Goal: Obtain resource: Obtain resource

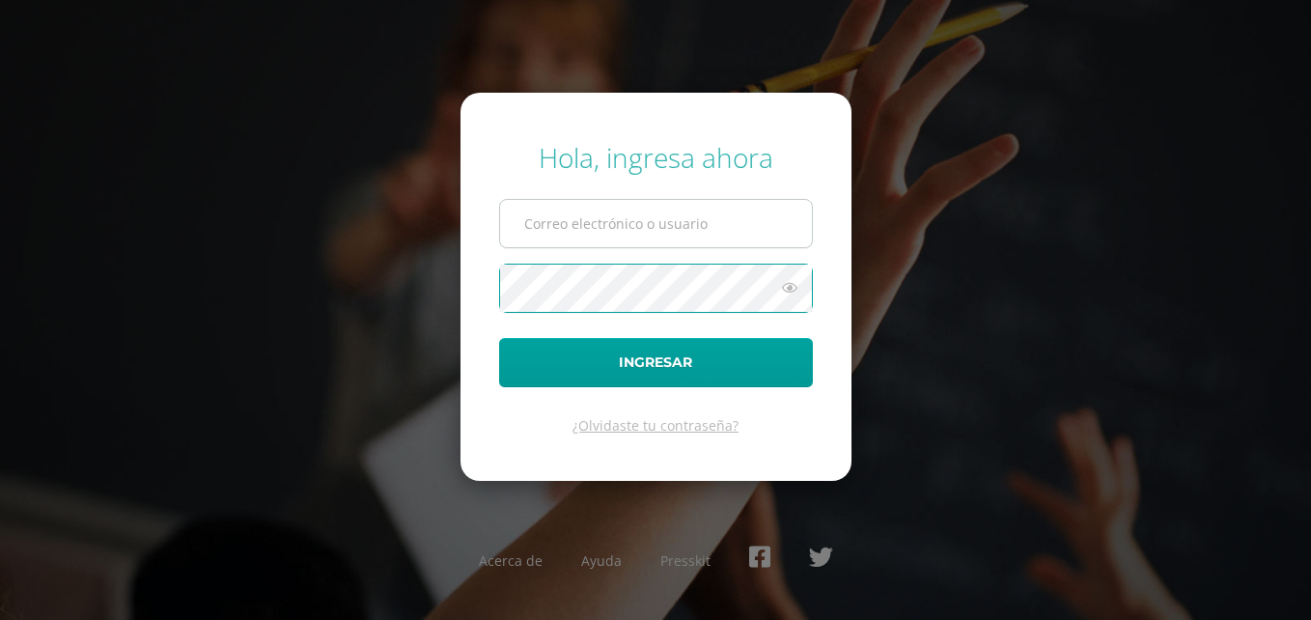
click at [595, 226] on input "text" at bounding box center [656, 223] width 312 height 47
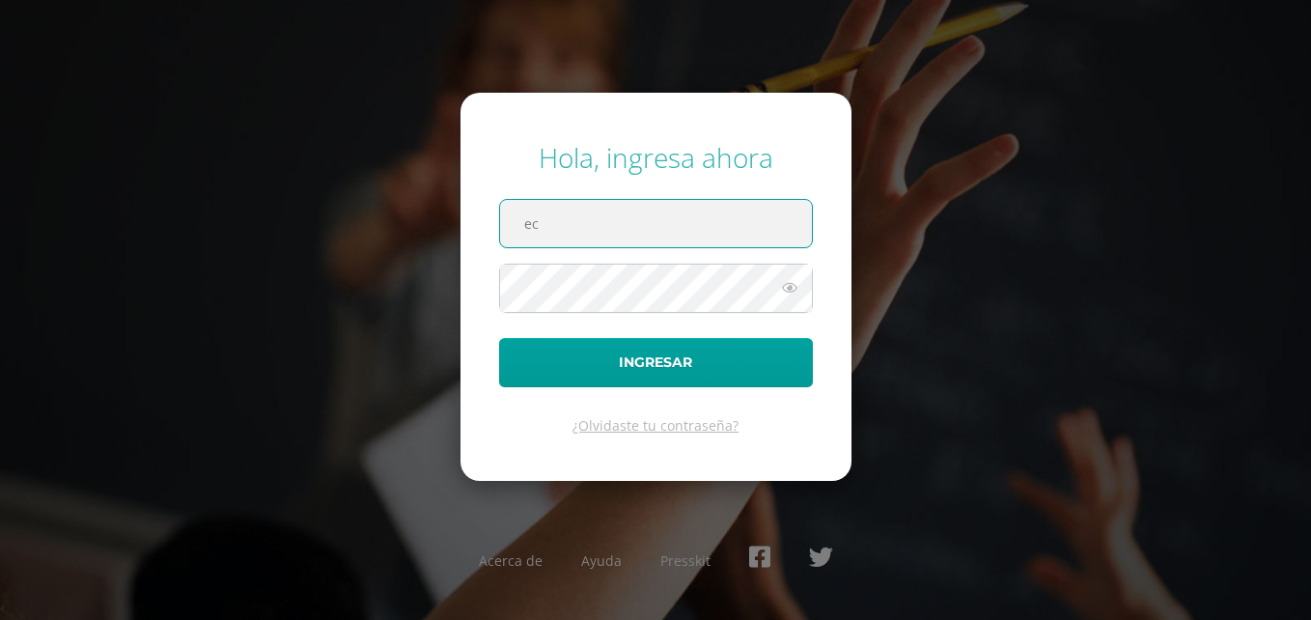
type input "ecrup@donbosco.edu.gt"
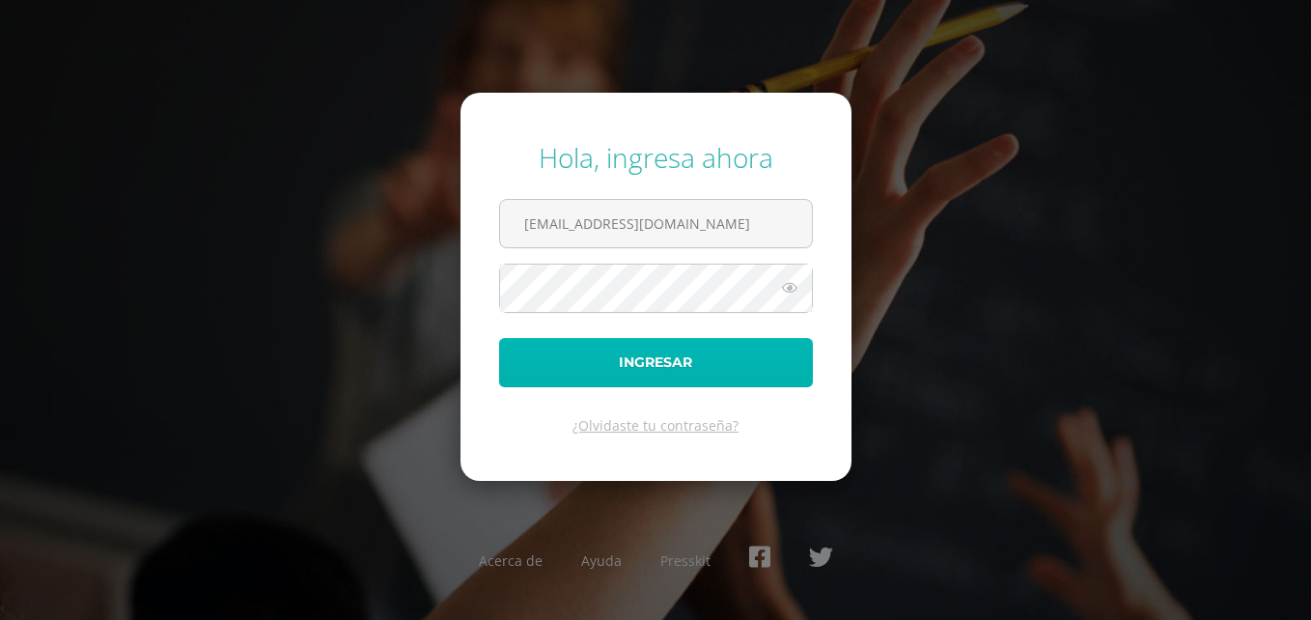
click at [646, 364] on button "Ingresar" at bounding box center [656, 362] width 314 height 49
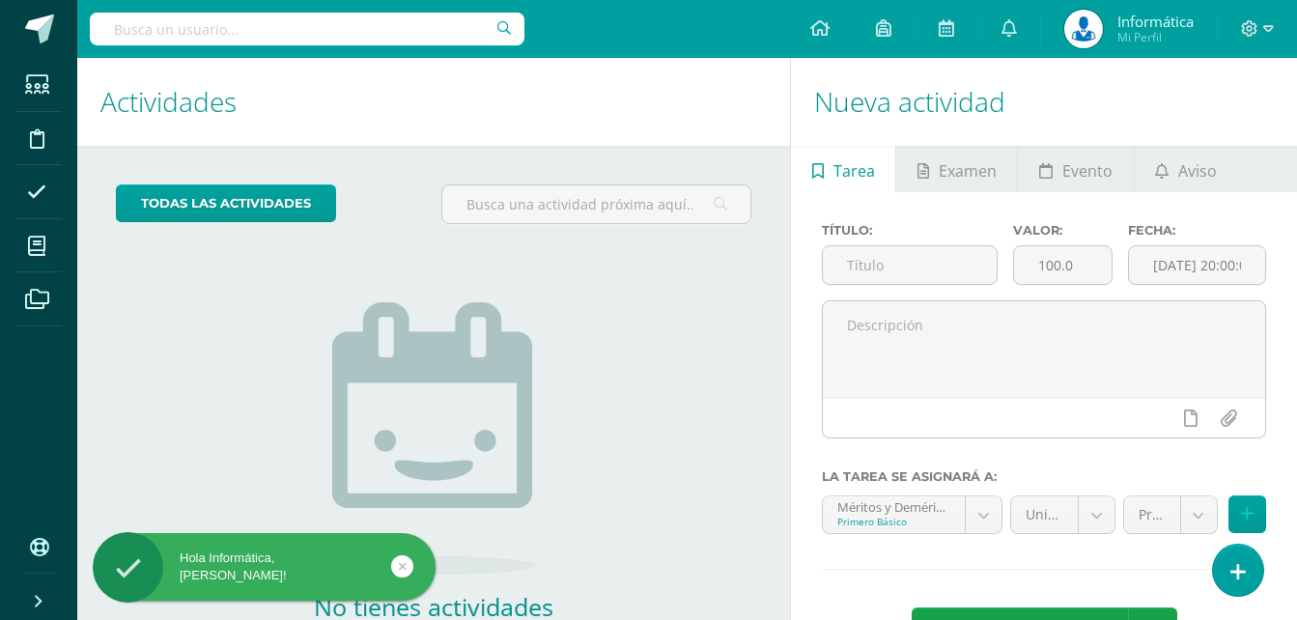
click at [344, 23] on input "text" at bounding box center [307, 29] width 435 height 33
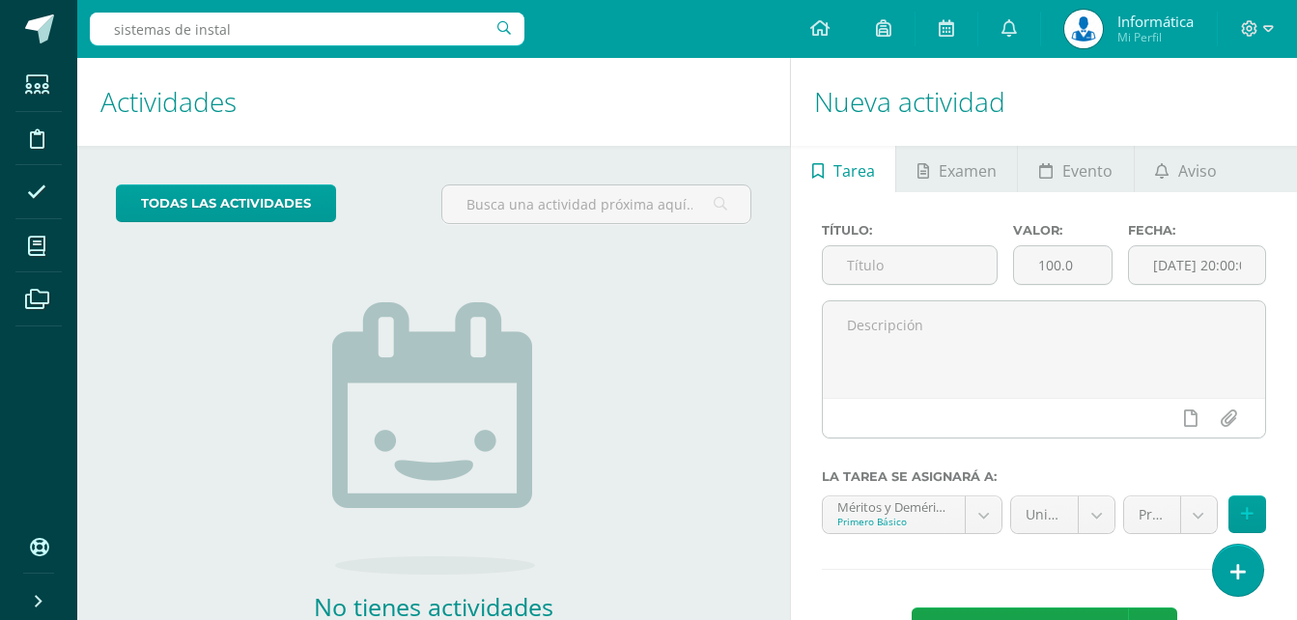
type input "sistemas de instala"
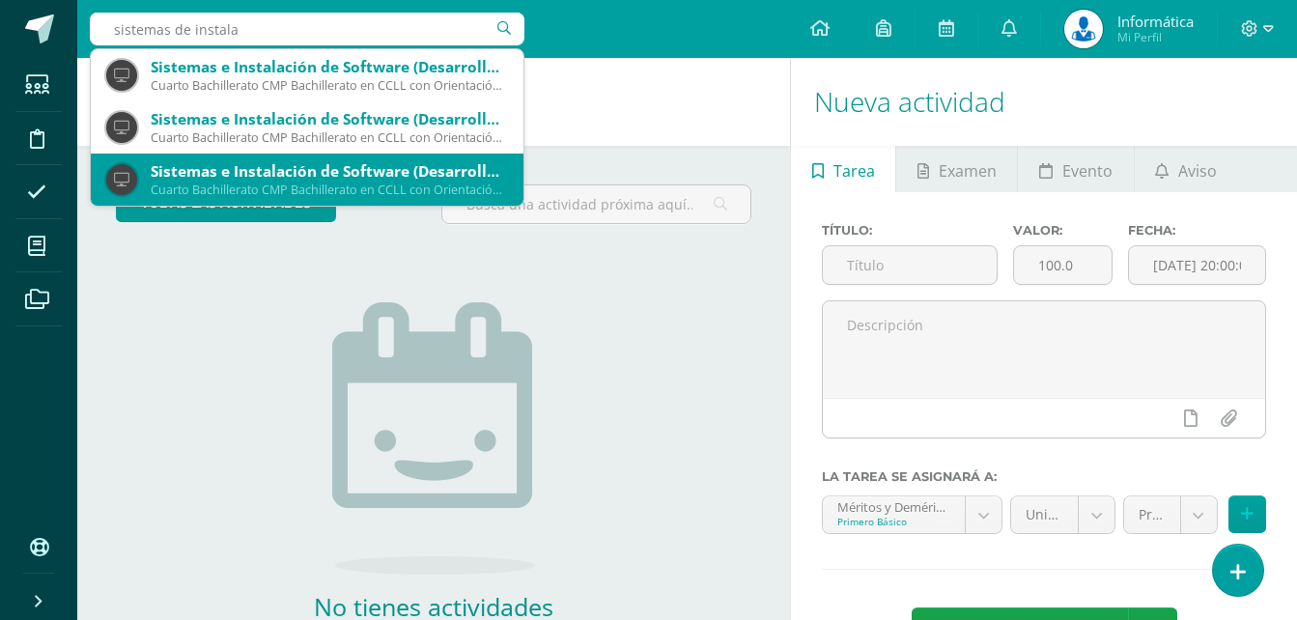
click at [381, 171] on div "Sistemas e Instalación de Software (Desarrollo de Software)" at bounding box center [329, 171] width 357 height 20
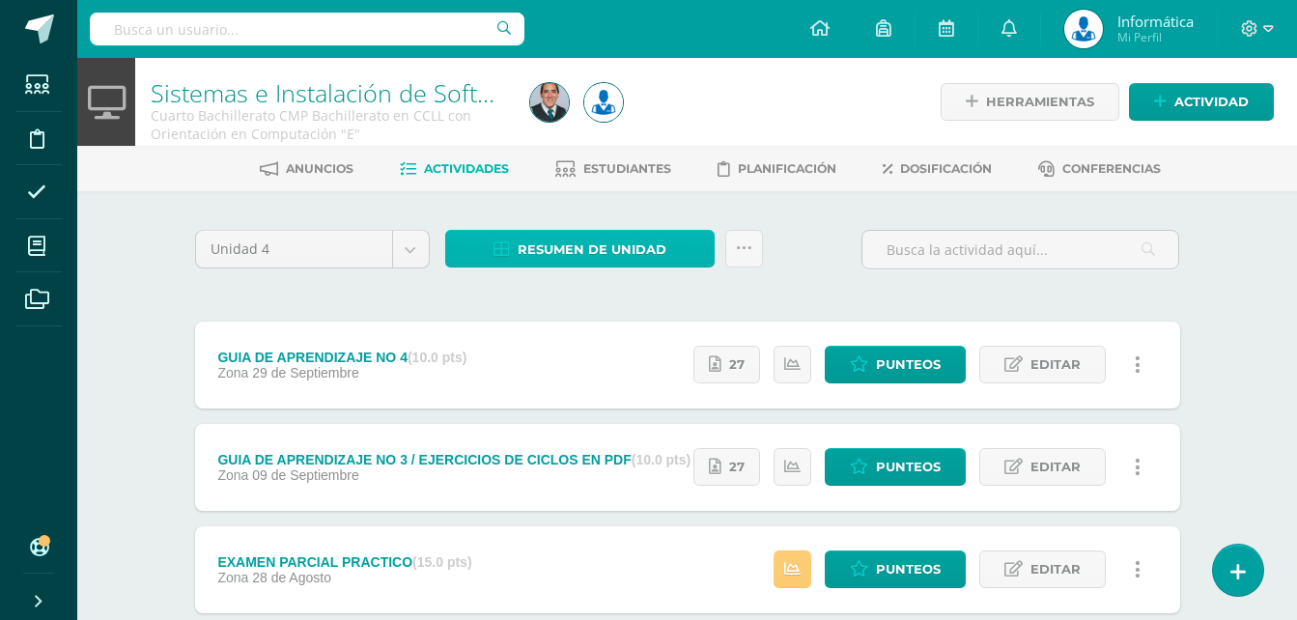
click at [575, 249] on span "Resumen de unidad" at bounding box center [592, 250] width 149 height 36
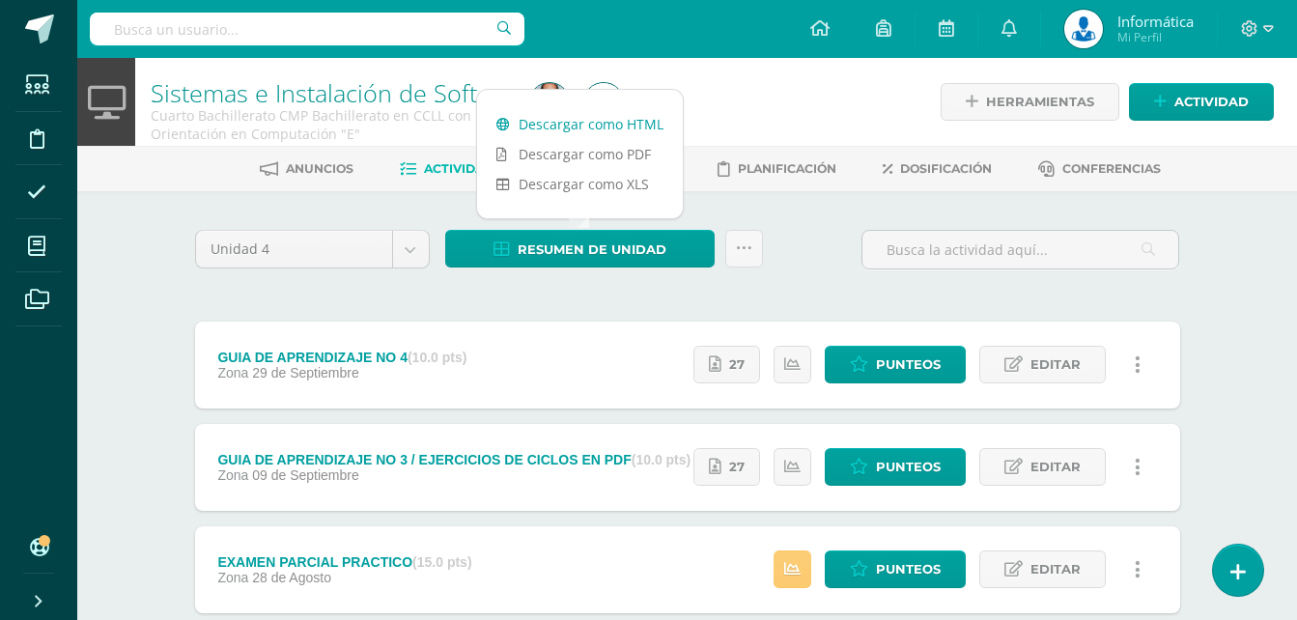
click at [571, 126] on link "Descargar como HTML" at bounding box center [580, 124] width 206 height 30
click at [438, 32] on input "text" at bounding box center [307, 29] width 435 height 33
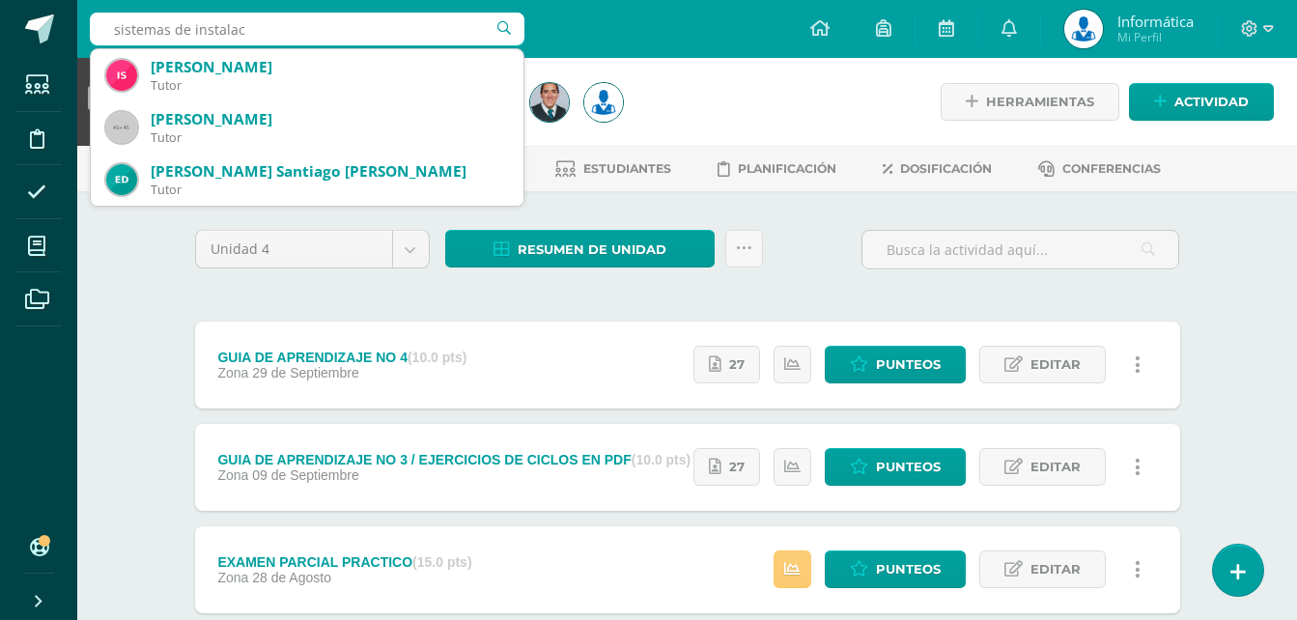
type input "sistemas de instalaci"
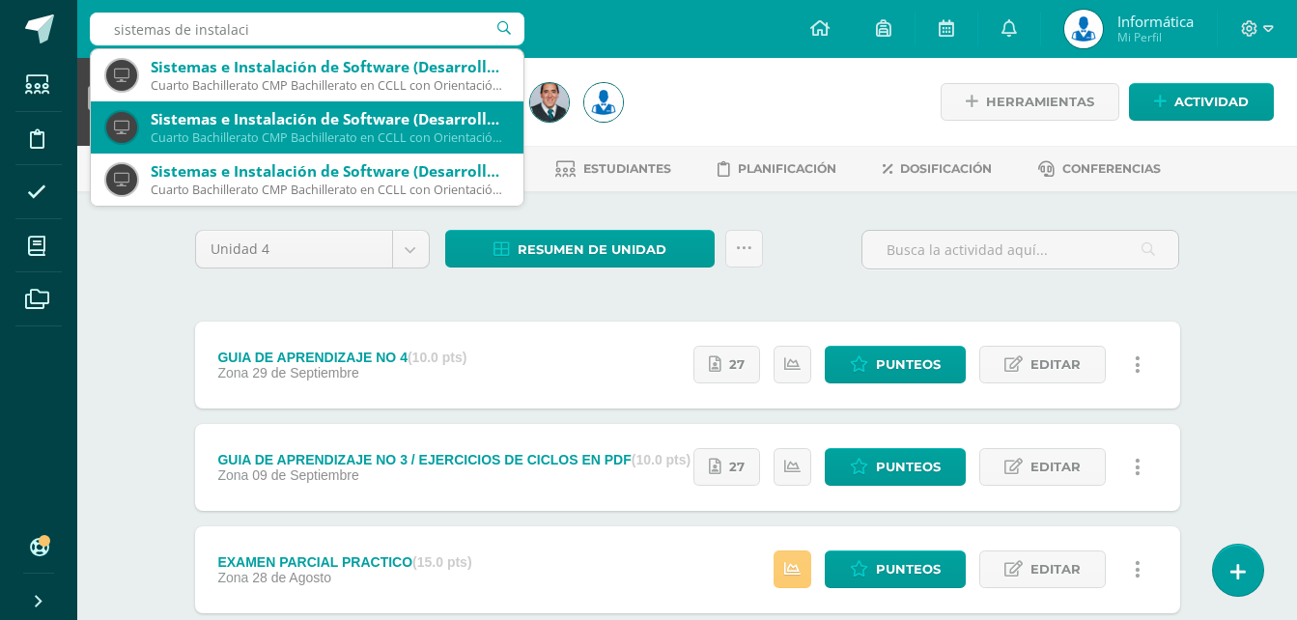
click at [437, 146] on div "Sistemas e Instalación de Software (Desarrollo de Software) Cuarto Bachillerato…" at bounding box center [307, 127] width 402 height 52
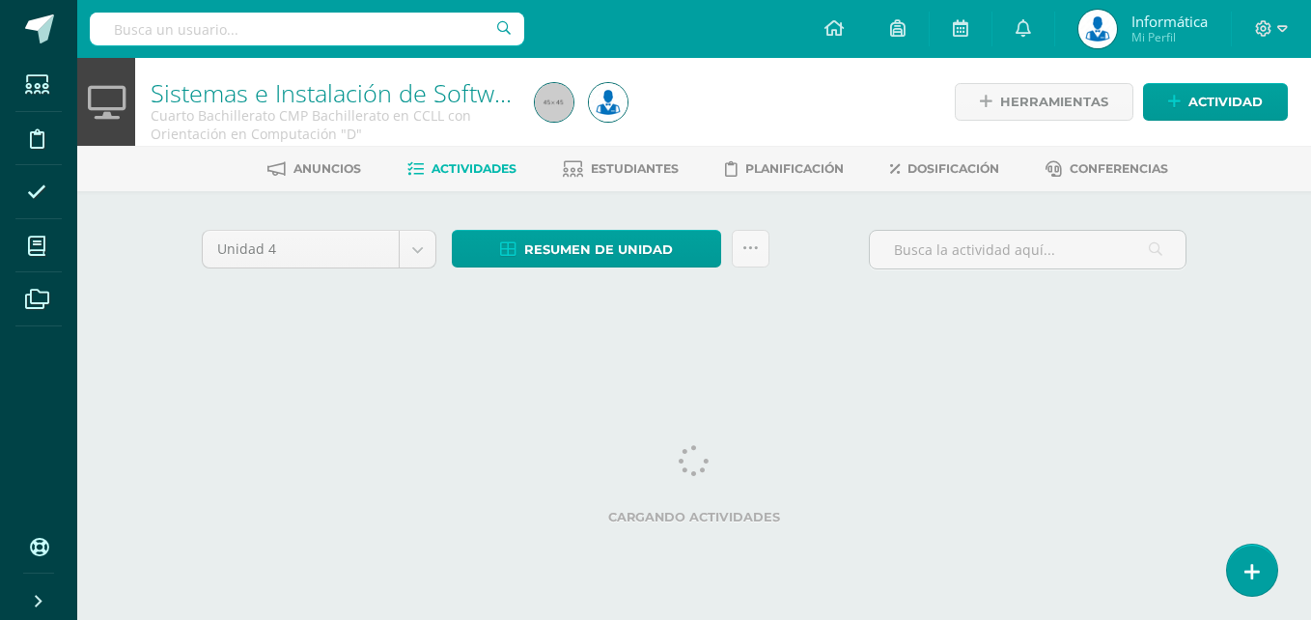
click at [354, 30] on input "text" at bounding box center [307, 29] width 435 height 33
type input "sistemas de instalaci"
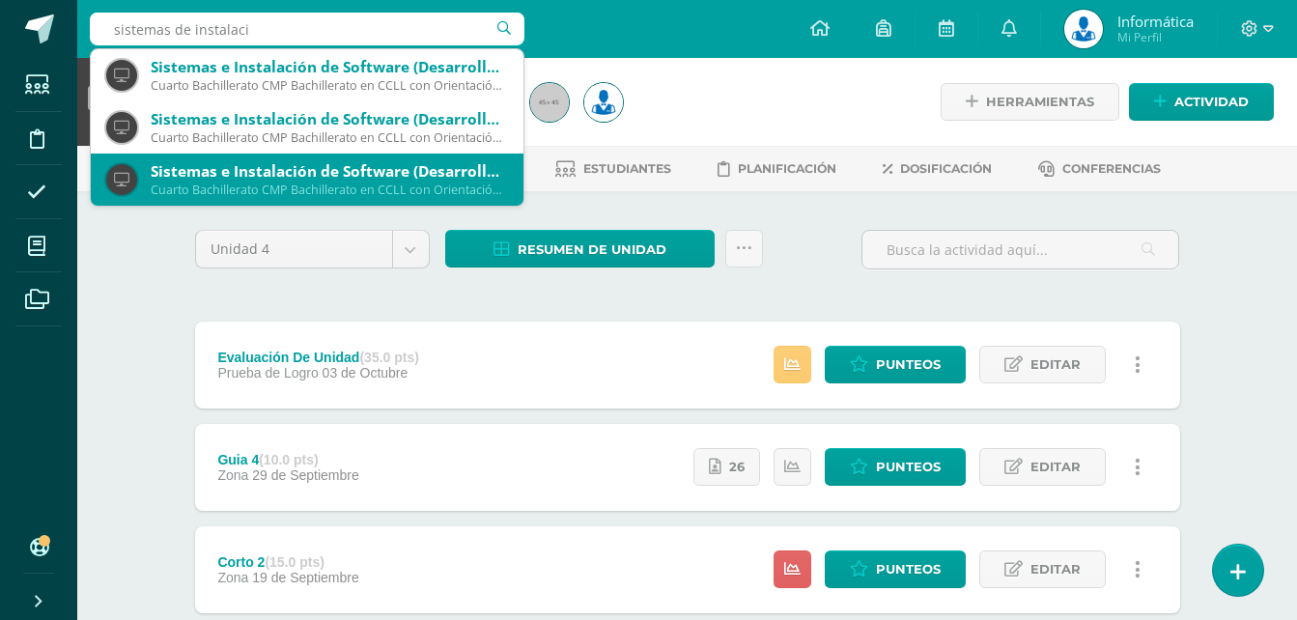
click at [368, 172] on div "Sistemas e Instalación de Software (Desarrollo de Software)" at bounding box center [329, 171] width 357 height 20
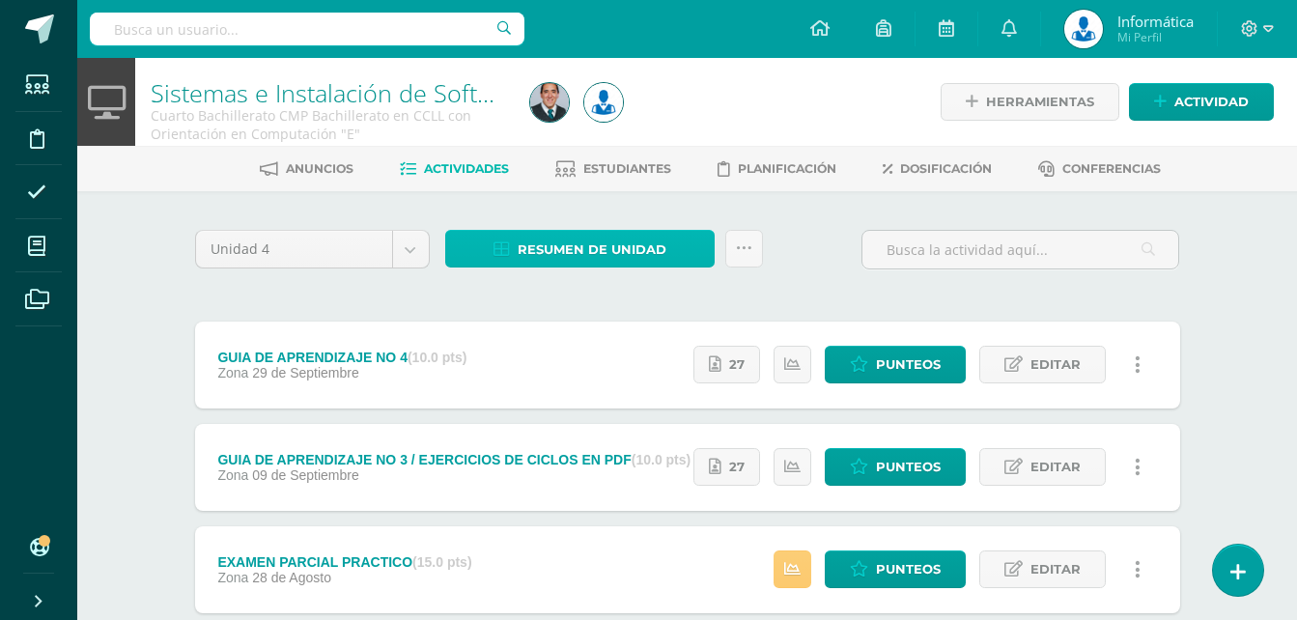
click at [602, 245] on span "Resumen de unidad" at bounding box center [592, 250] width 149 height 36
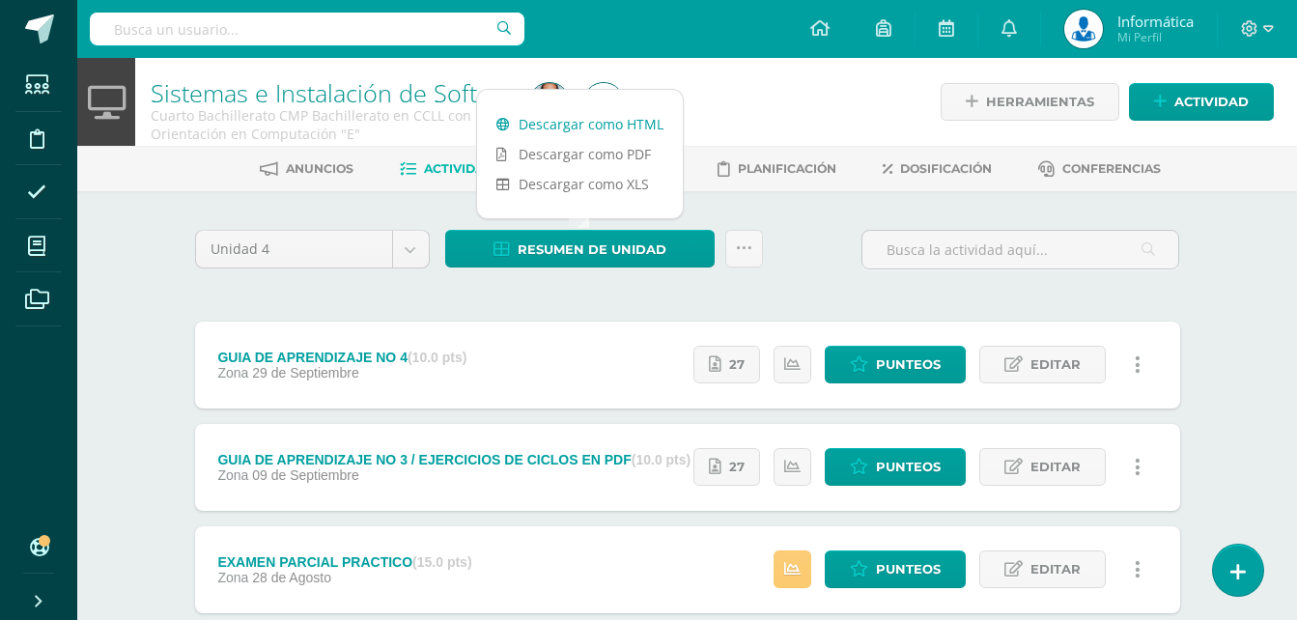
click at [590, 122] on link "Descargar como HTML" at bounding box center [580, 124] width 206 height 30
click at [272, 37] on input "text" at bounding box center [307, 29] width 435 height 33
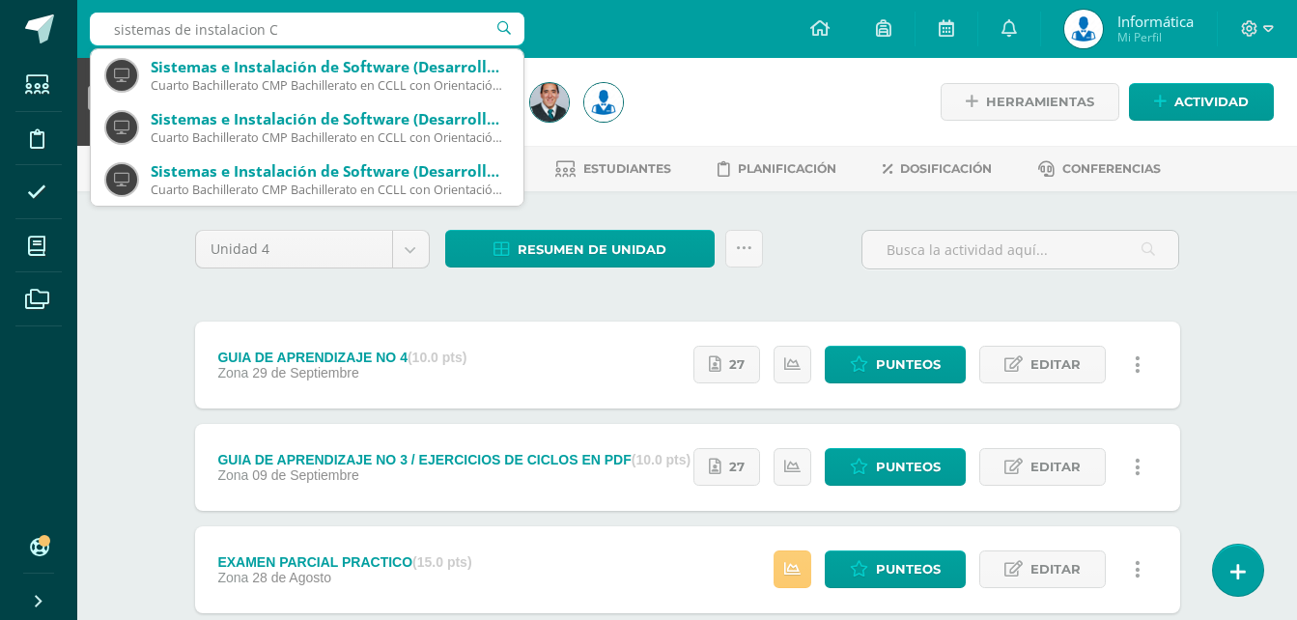
scroll to position [3515, 0]
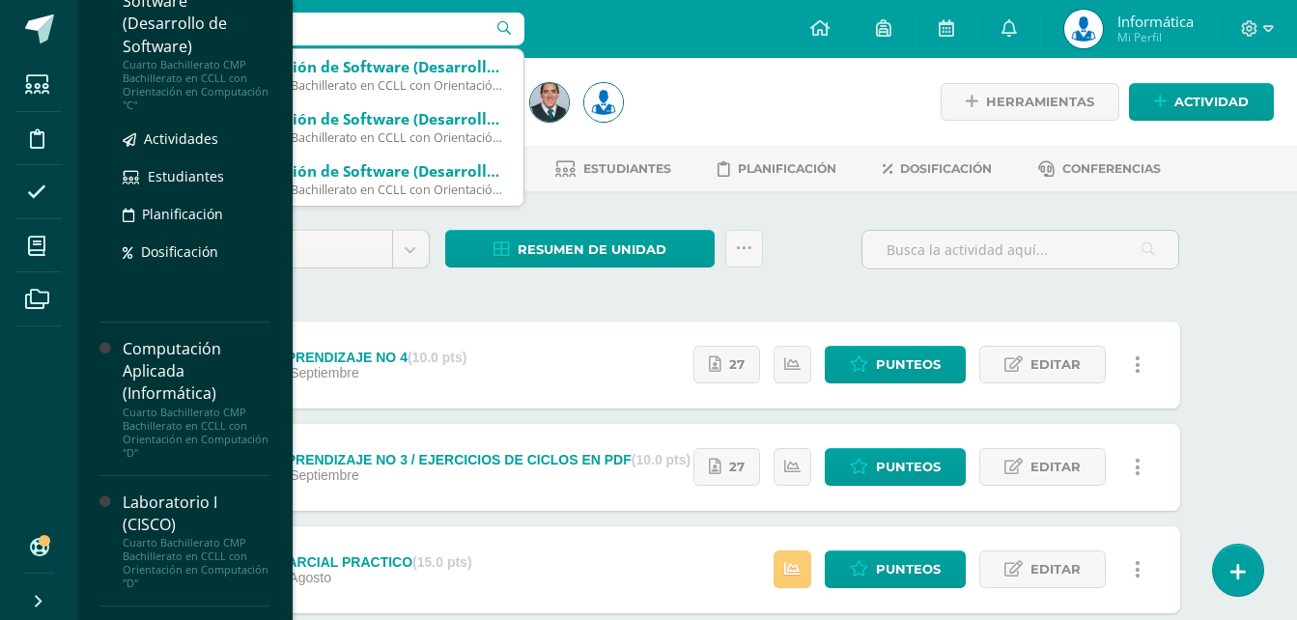
type input "sistemas de instalacion C"
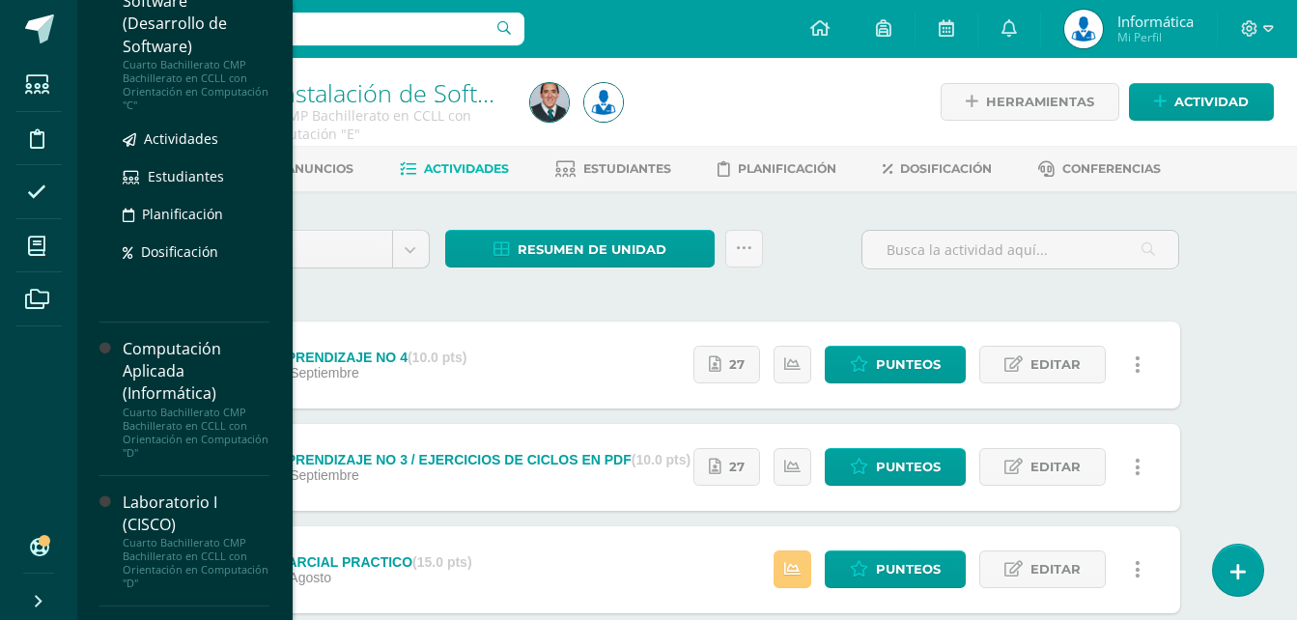
click at [185, 58] on div "Sistemas e Instalación de Software (Desarrollo de Software)" at bounding box center [196, 2] width 147 height 112
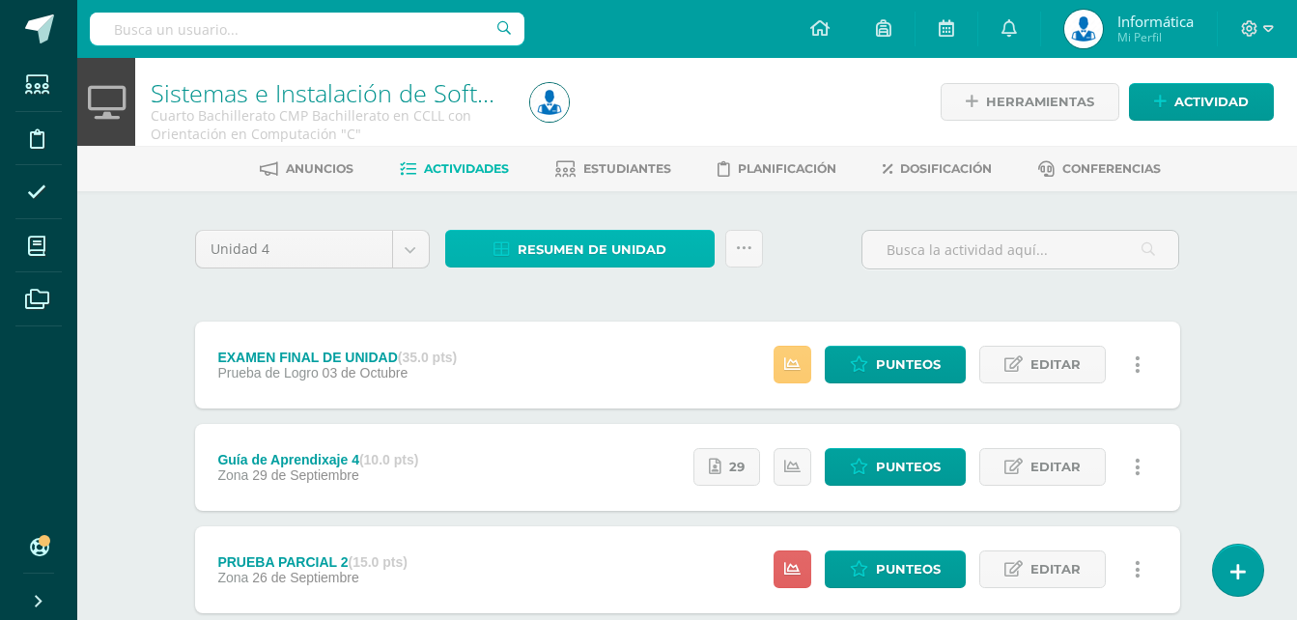
click at [596, 251] on span "Resumen de unidad" at bounding box center [592, 250] width 149 height 36
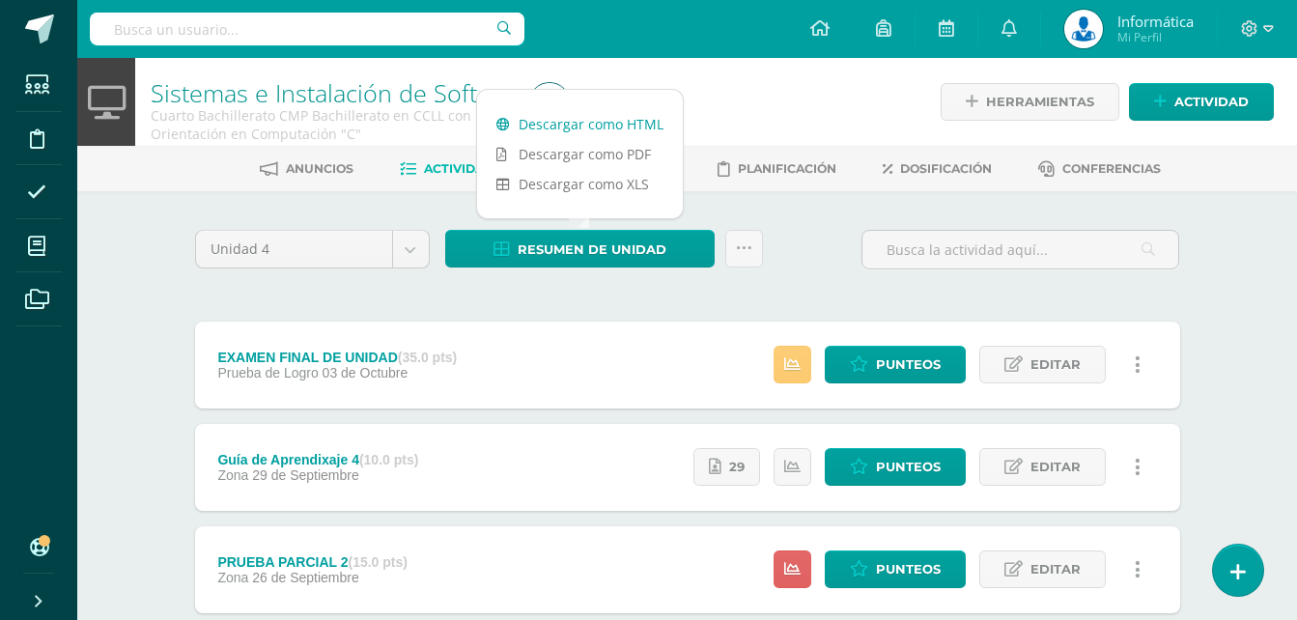
click at [589, 126] on link "Descargar como HTML" at bounding box center [580, 124] width 206 height 30
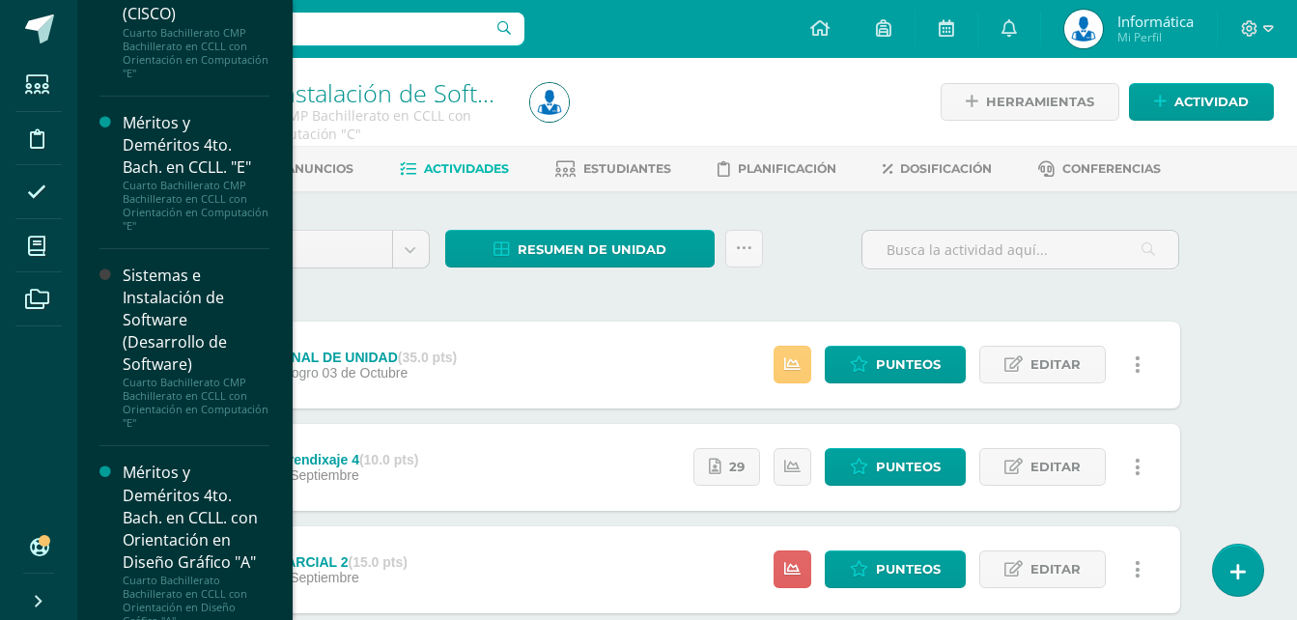
scroll to position [4563, 0]
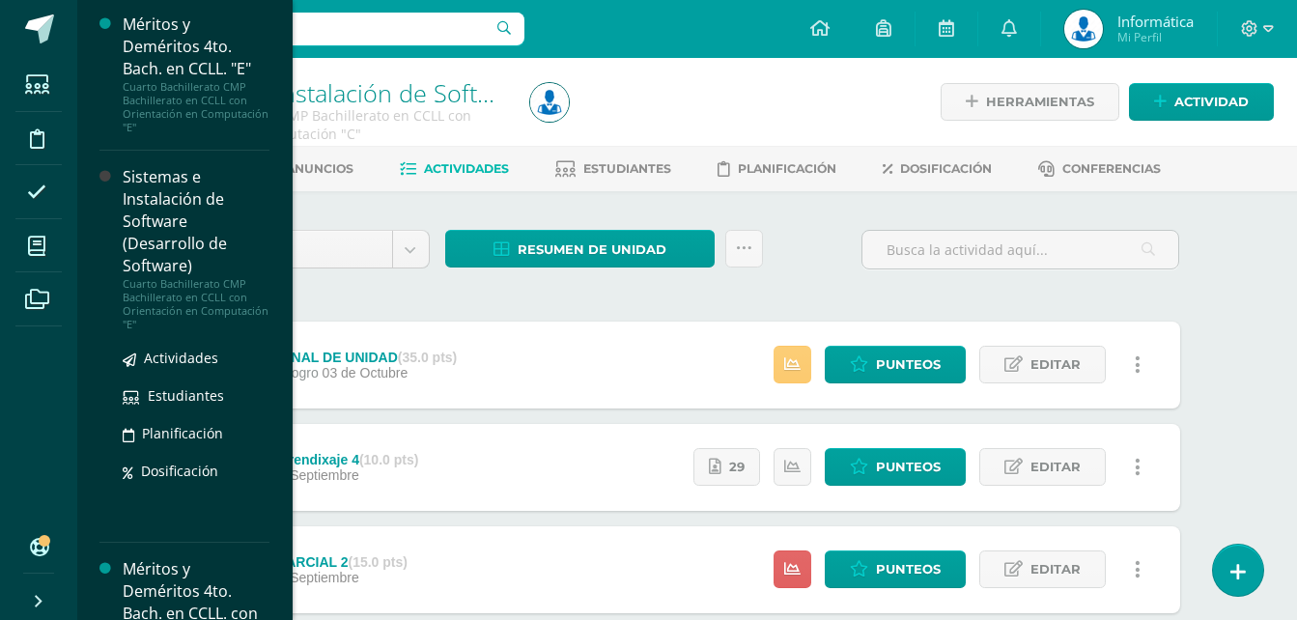
click at [192, 331] on div "Cuarto Bachillerato CMP Bachillerato en CCLL con Orientación en Computación "E"" at bounding box center [196, 304] width 147 height 54
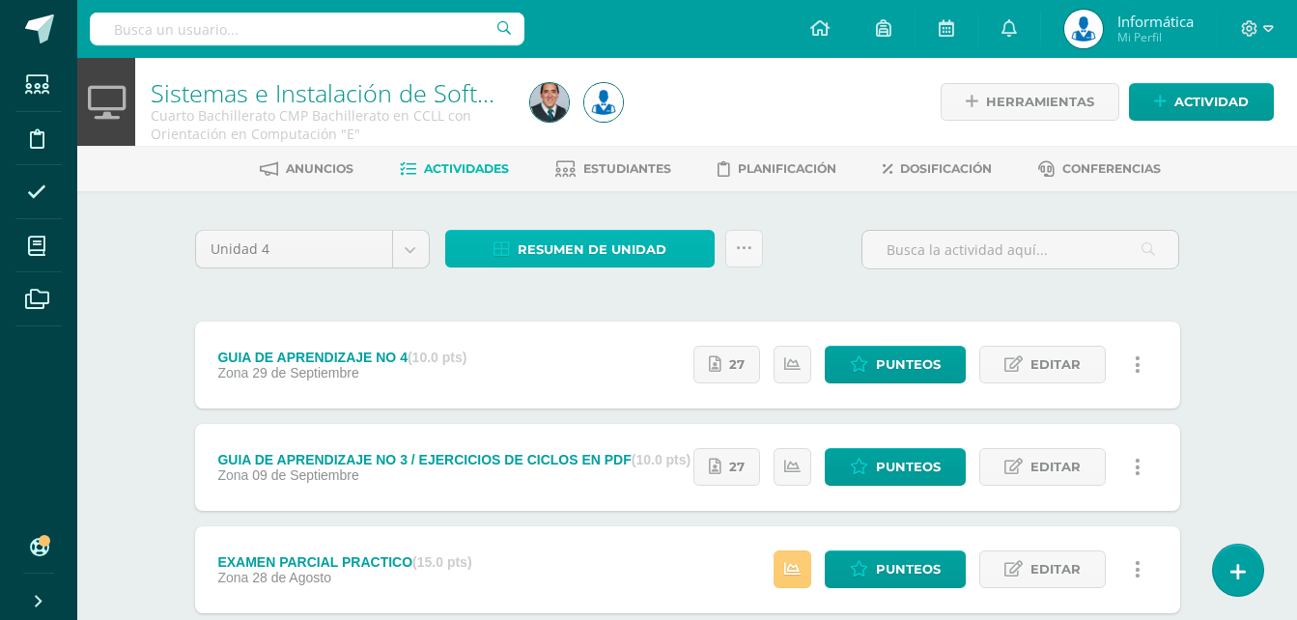
click at [594, 240] on span "Resumen de unidad" at bounding box center [592, 250] width 149 height 36
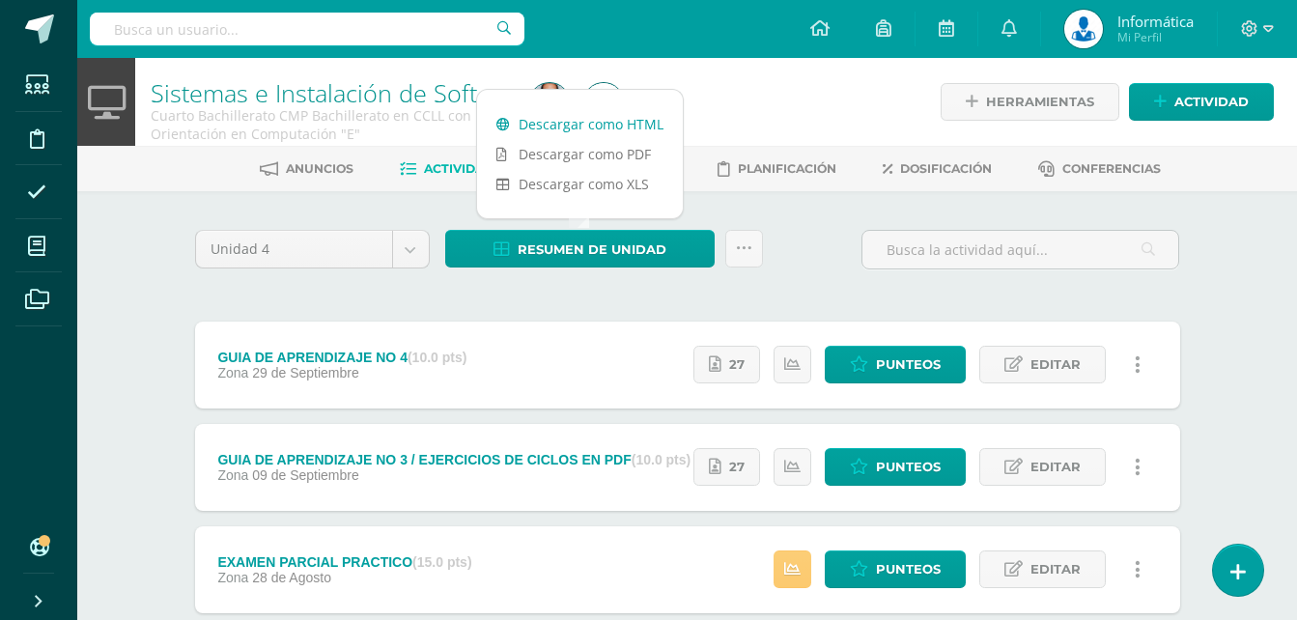
click at [605, 119] on link "Descargar como HTML" at bounding box center [580, 124] width 206 height 30
click at [637, 157] on link "Descargar como PDF" at bounding box center [580, 154] width 206 height 30
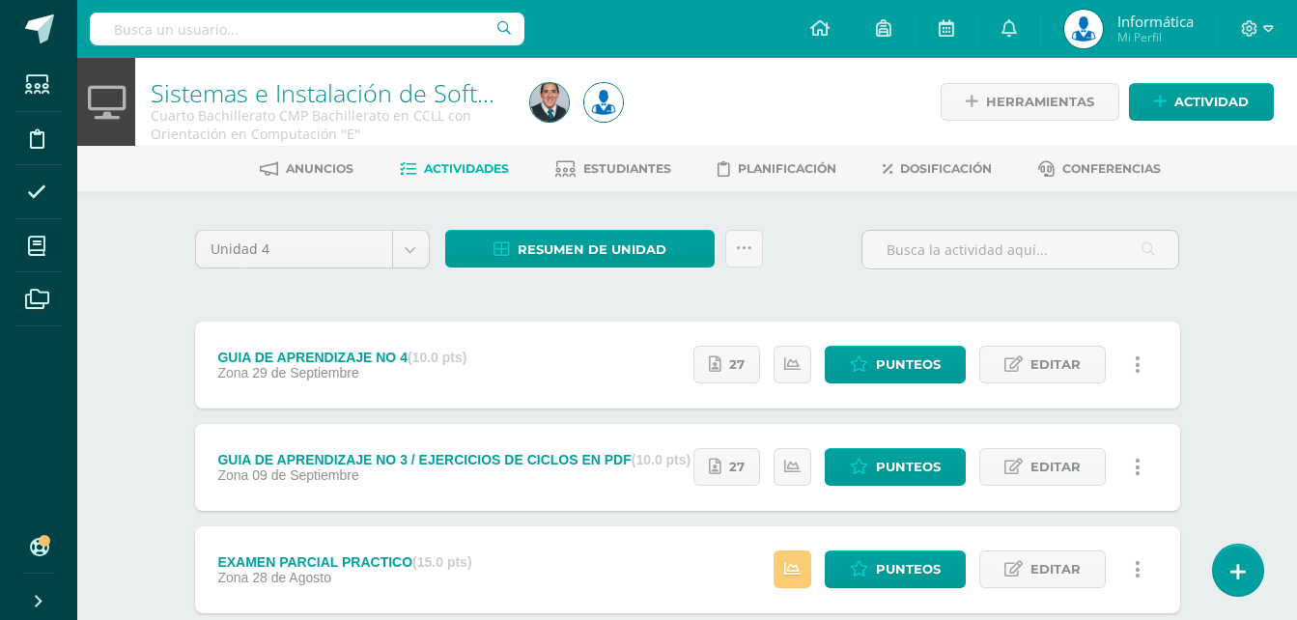
scroll to position [97, 0]
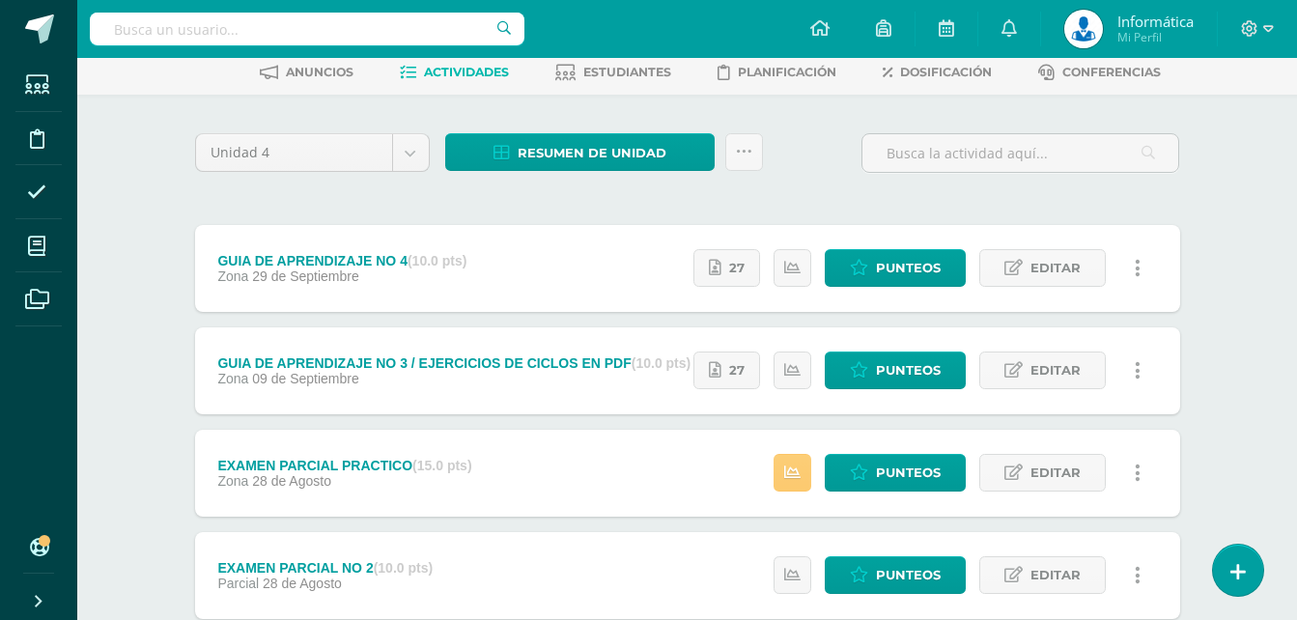
click at [228, 36] on input "text" at bounding box center [307, 29] width 435 height 33
type input "S"
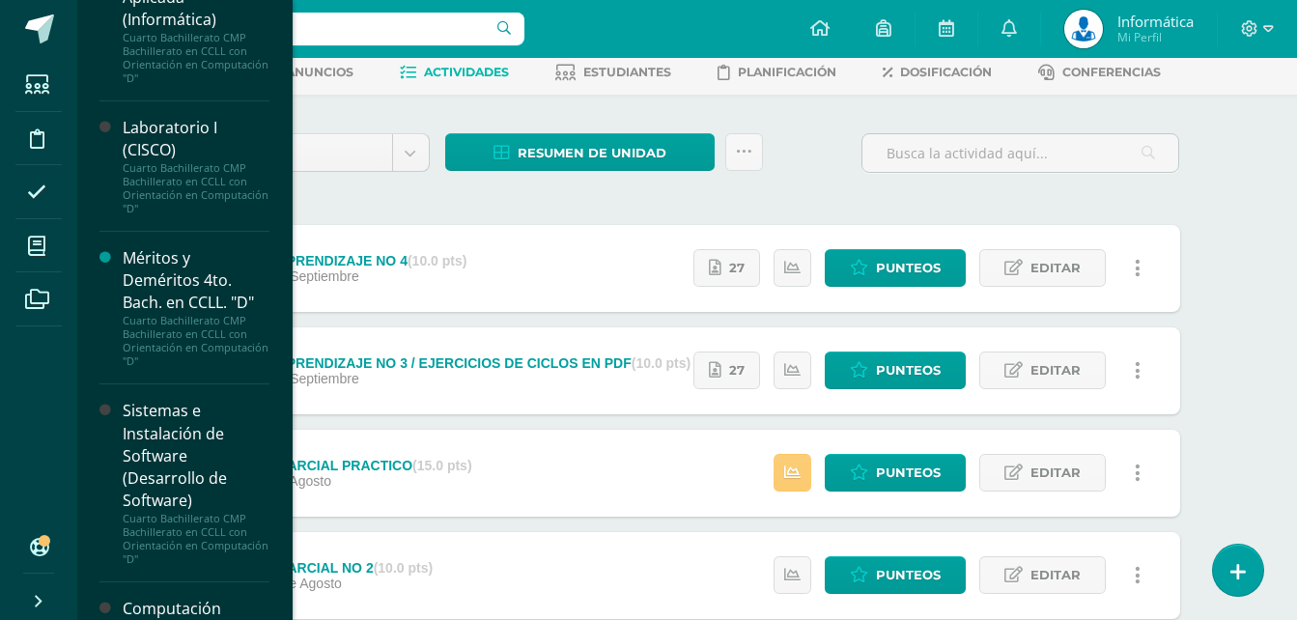
scroll to position [4106, 0]
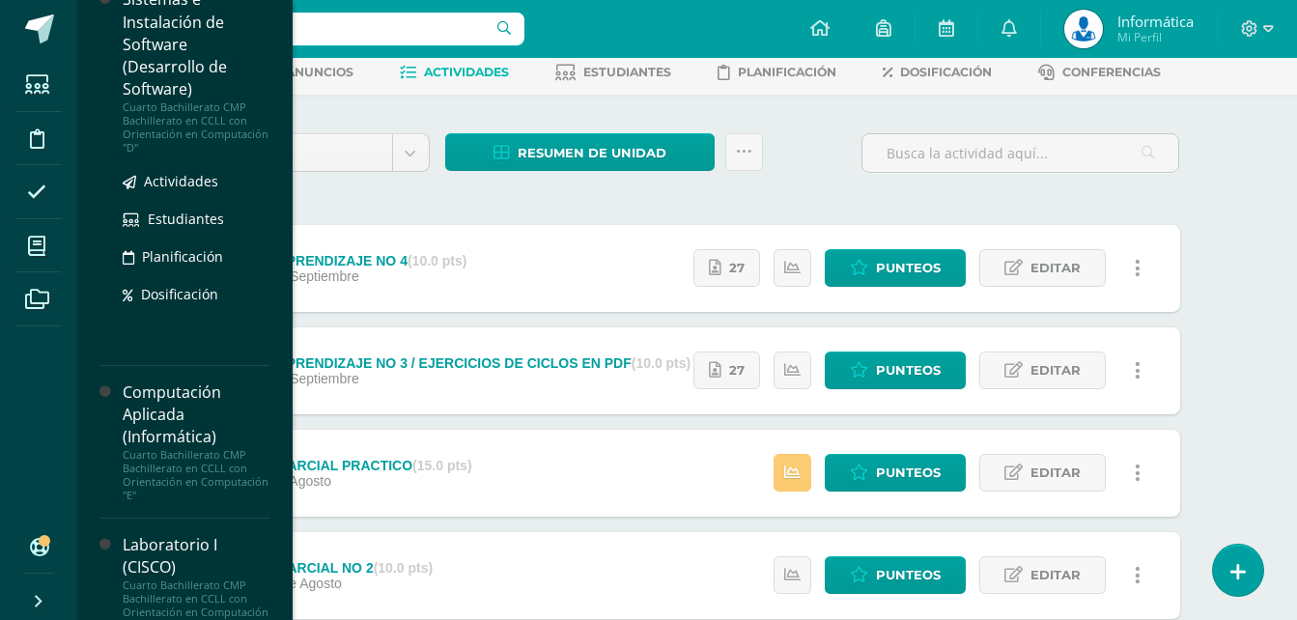
click at [218, 155] on div "Cuarto Bachillerato CMP Bachillerato en CCLL con Orientación en Computación "D"" at bounding box center [196, 127] width 147 height 54
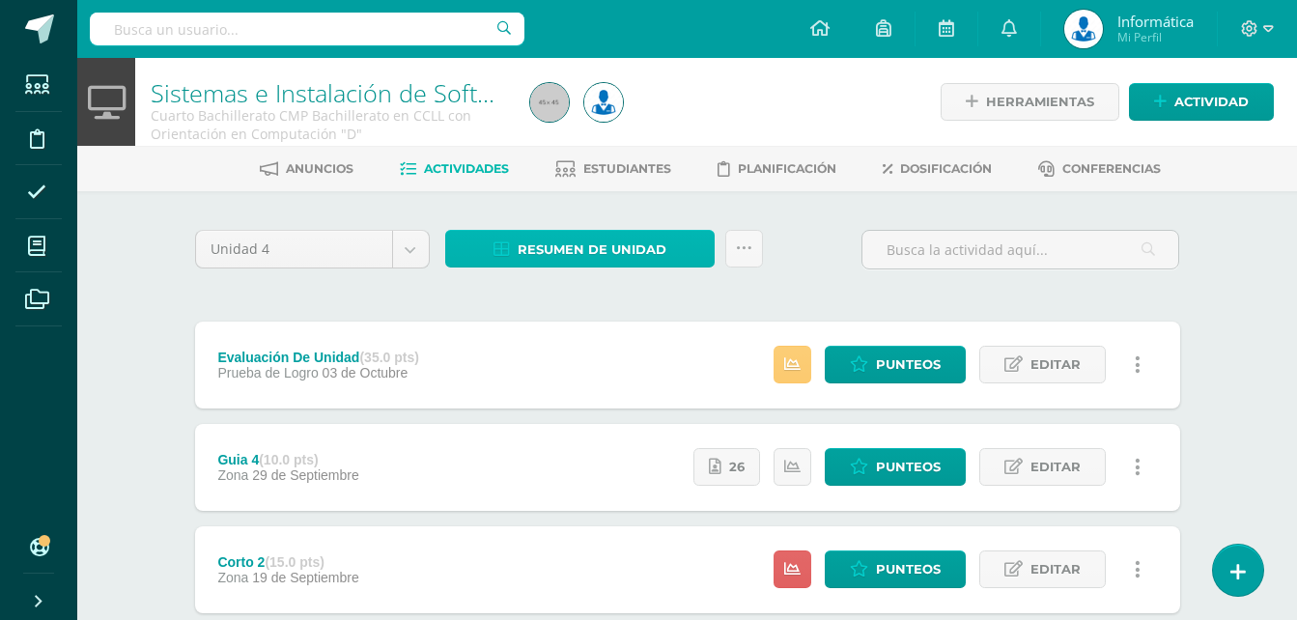
click at [589, 251] on span "Resumen de unidad" at bounding box center [592, 250] width 149 height 36
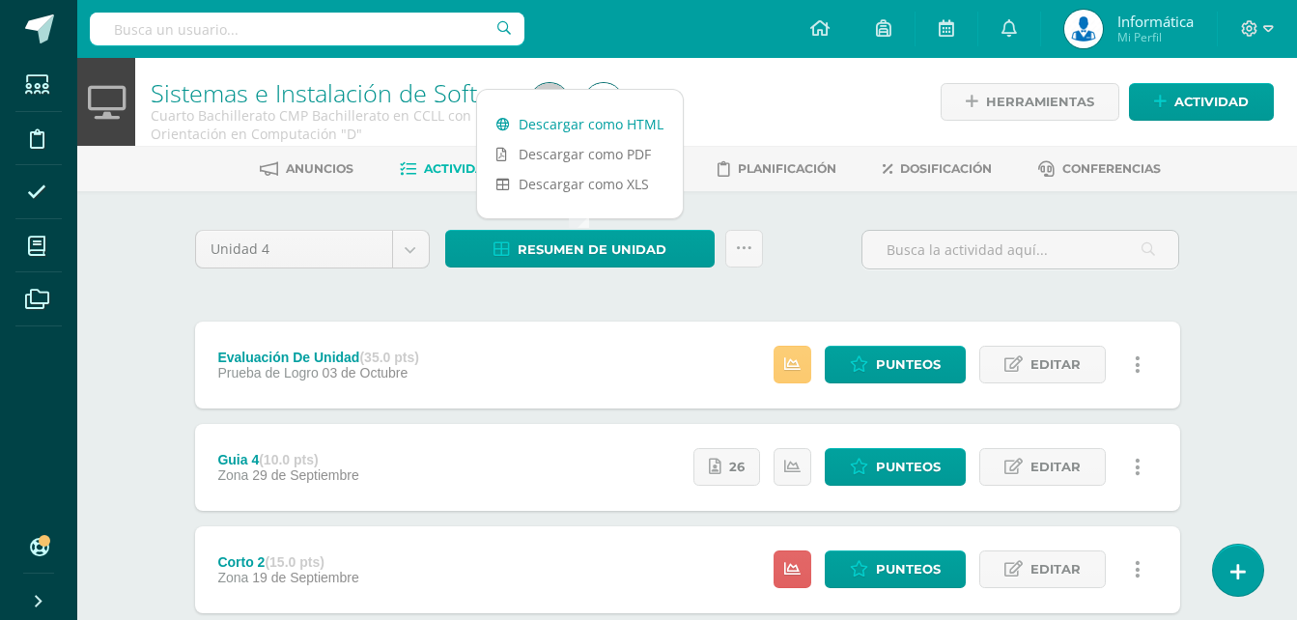
click at [582, 127] on link "Descargar como HTML" at bounding box center [580, 124] width 206 height 30
